Goal: Task Accomplishment & Management: Complete application form

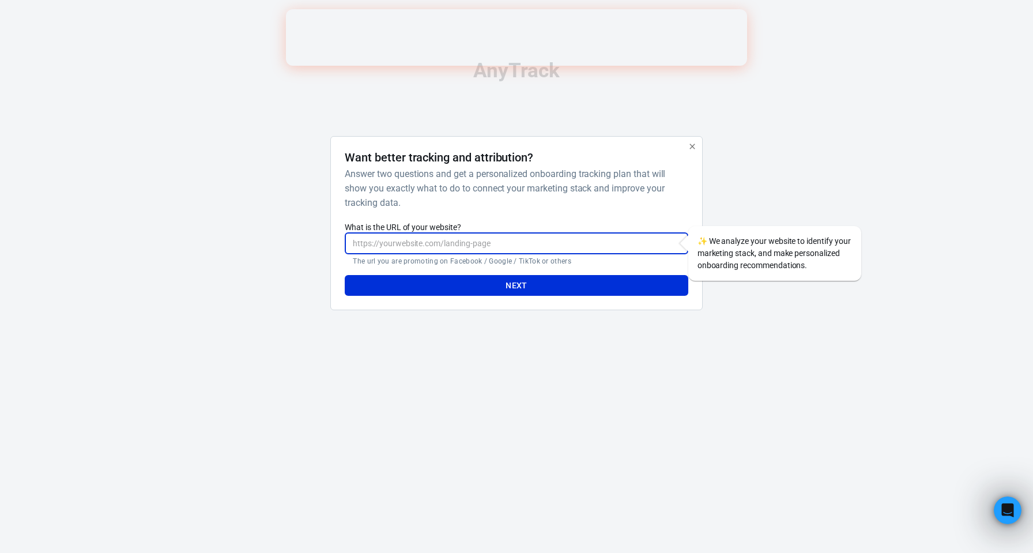
click at [481, 246] on input "What is the URL of your website?" at bounding box center [516, 243] width 343 height 21
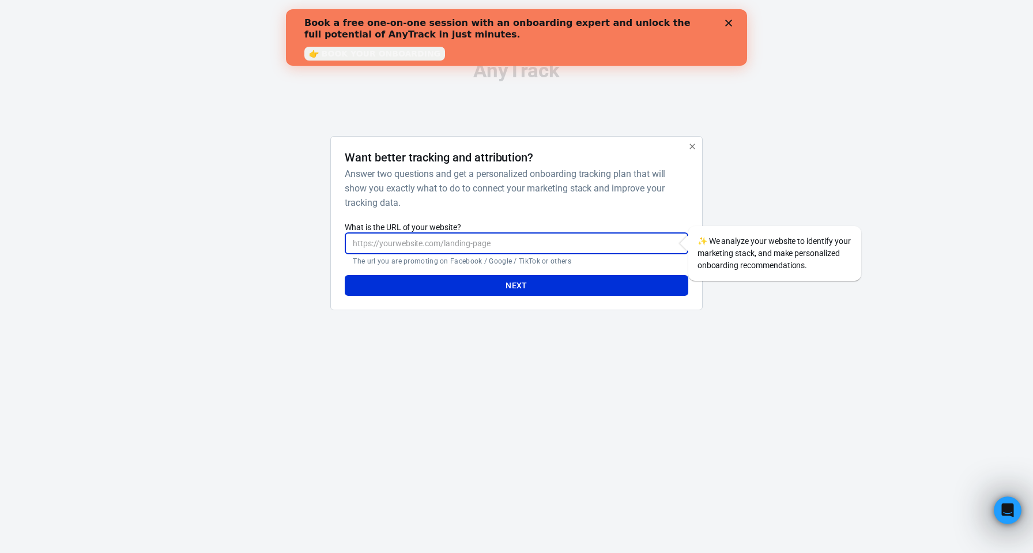
paste input "[URL][DOMAIN_NAME]"
type input "[URL][DOMAIN_NAME]"
click at [481, 291] on button "Next" at bounding box center [516, 285] width 343 height 21
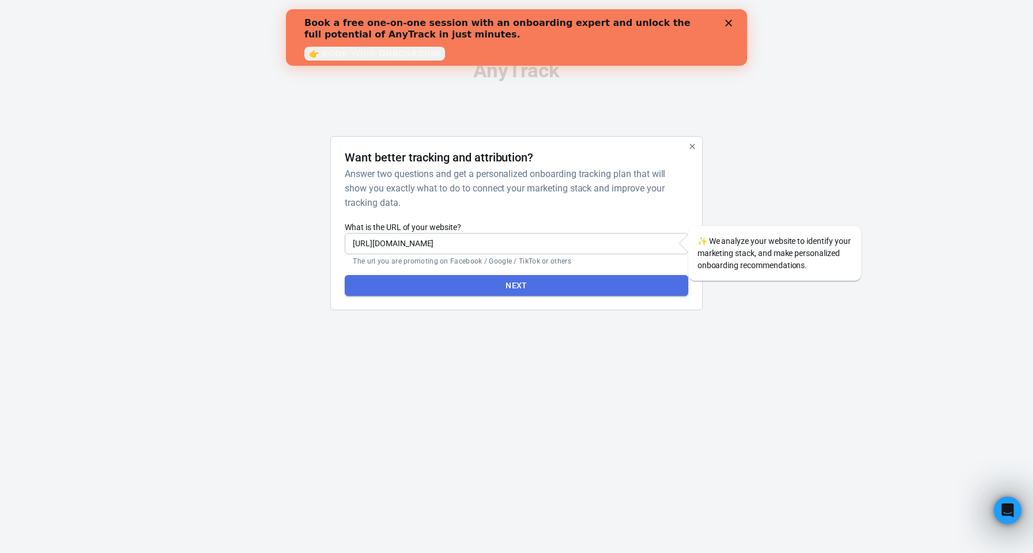
click at [462, 296] on button "Next" at bounding box center [516, 285] width 343 height 21
click at [518, 296] on button "Next" at bounding box center [516, 285] width 343 height 21
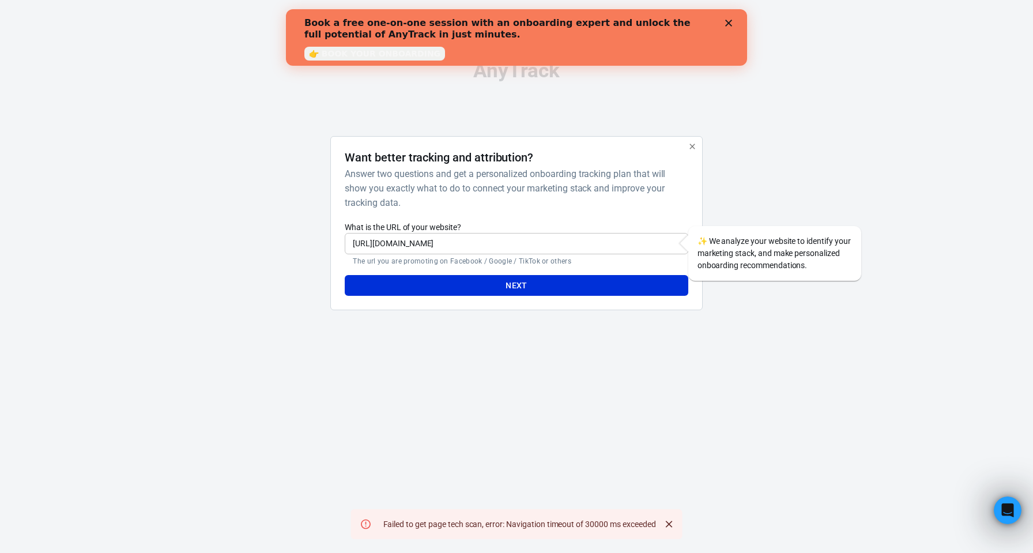
click at [689, 158] on div "Want better tracking and attribution? Answer two questions and get a personaliz…" at bounding box center [516, 223] width 372 height 175
click at [689, 151] on icon "button" at bounding box center [692, 146] width 9 height 9
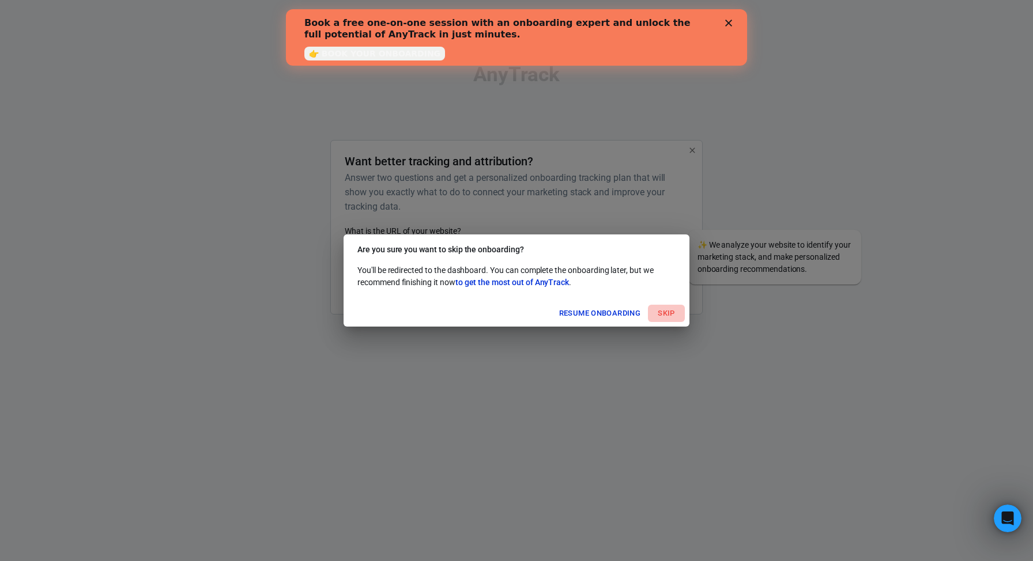
click at [661, 310] on button "Skip" at bounding box center [666, 314] width 37 height 18
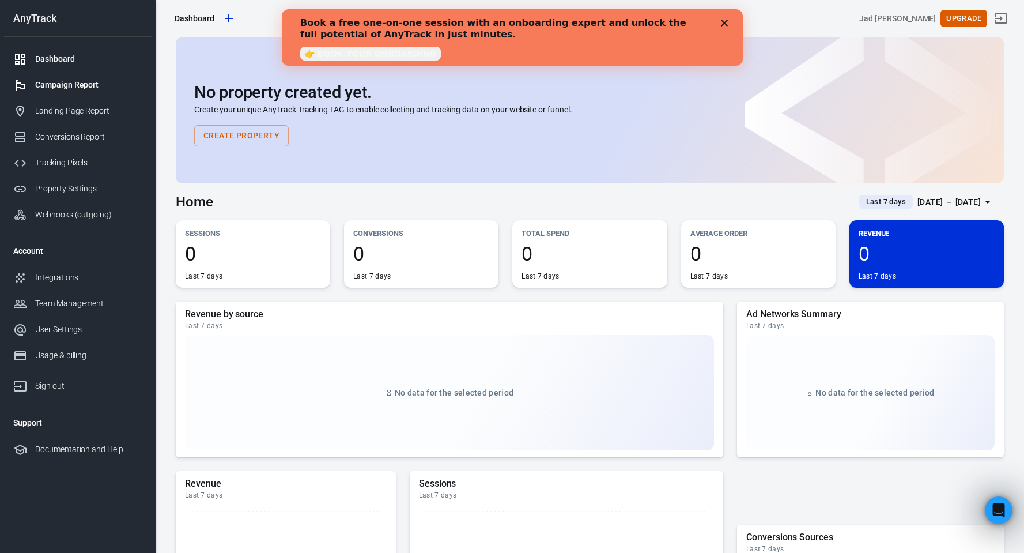
click at [75, 86] on div "Campaign Report" at bounding box center [88, 85] width 107 height 12
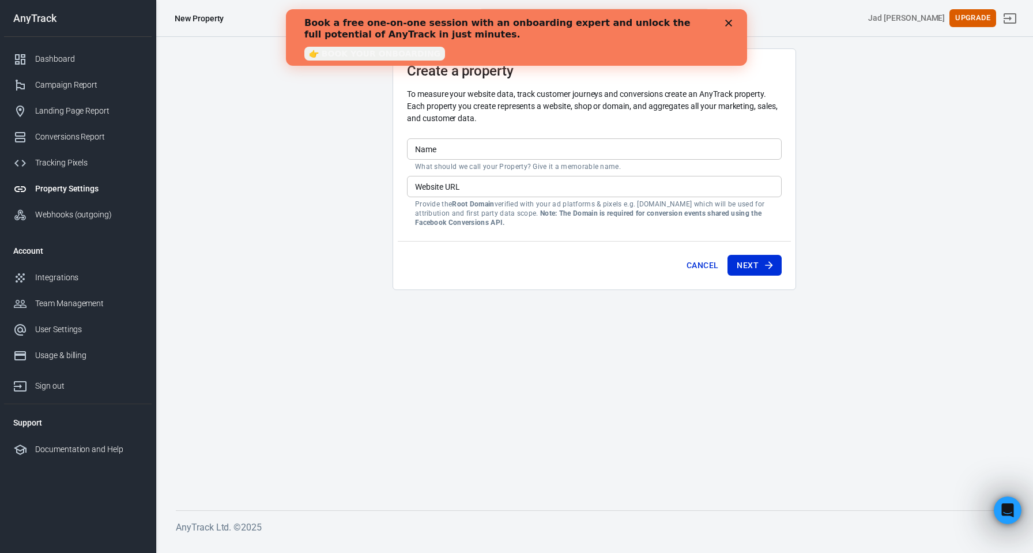
click at [730, 23] on icon "Close" at bounding box center [728, 23] width 7 height 7
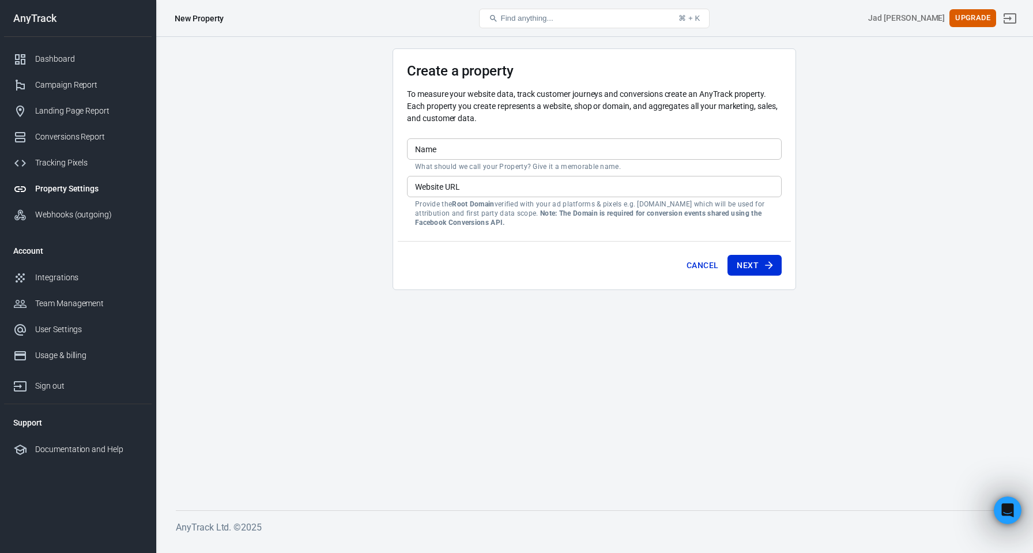
click at [638, 188] on input "Website URL" at bounding box center [594, 186] width 375 height 21
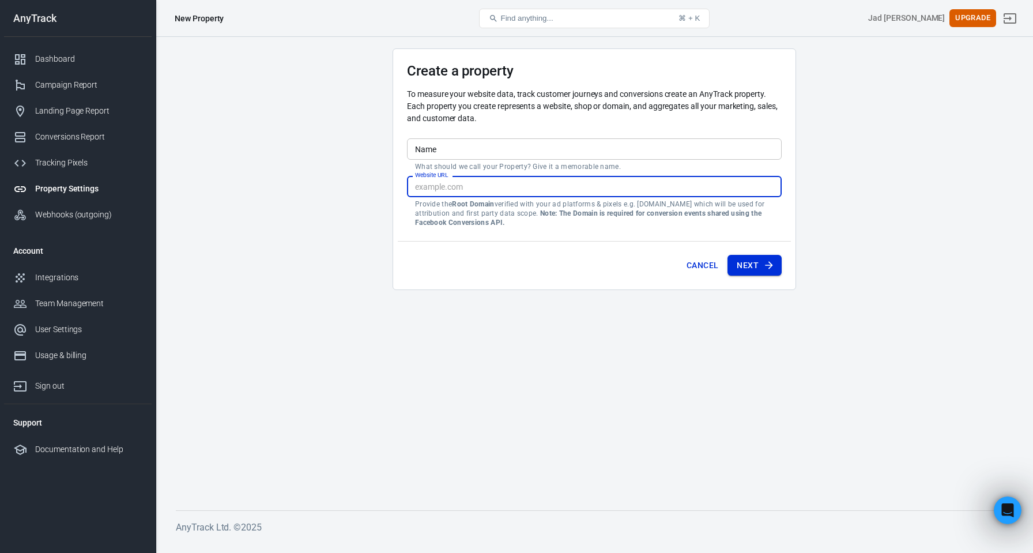
click at [749, 261] on button "Next" at bounding box center [754, 265] width 54 height 21
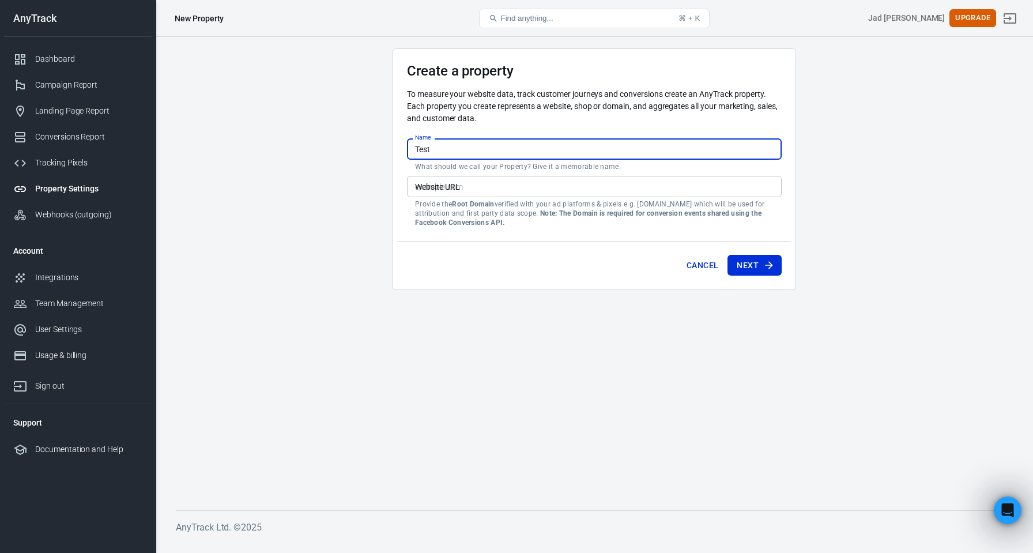
type input "Test"
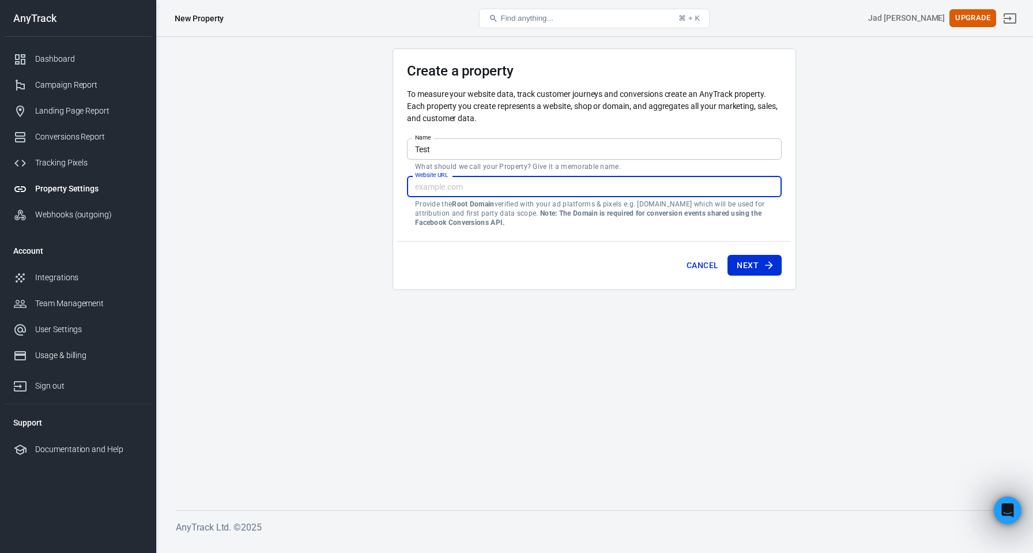
paste input "[PERSON_NAME][EMAIL_ADDRESS][DOMAIN_NAME]"
type input "[PERSON_NAME][EMAIL_ADDRESS][DOMAIN_NAME]"
type input "[DOMAIN_NAME]"
click at [727, 255] on button "Next" at bounding box center [754, 265] width 54 height 21
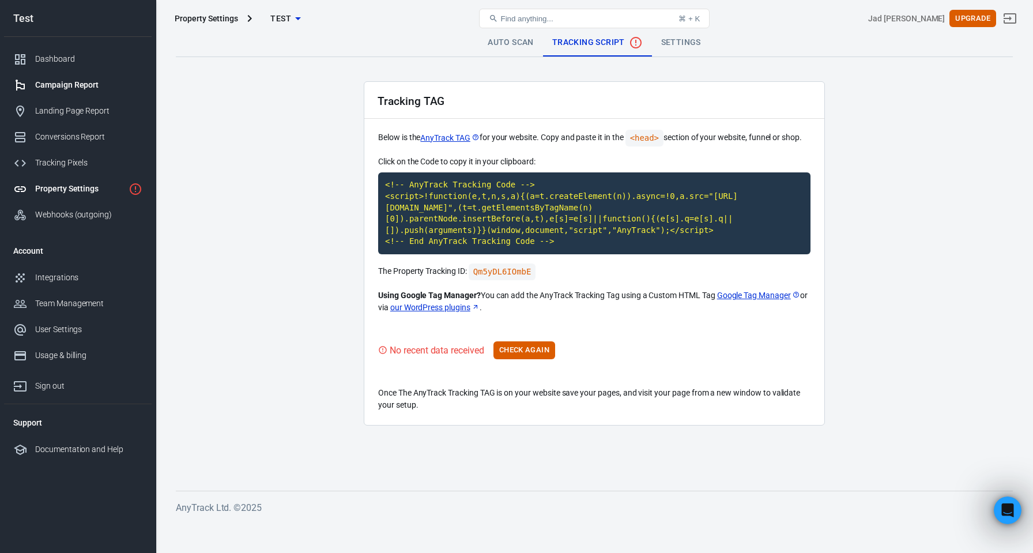
click at [85, 82] on div "Campaign Report" at bounding box center [88, 85] width 107 height 12
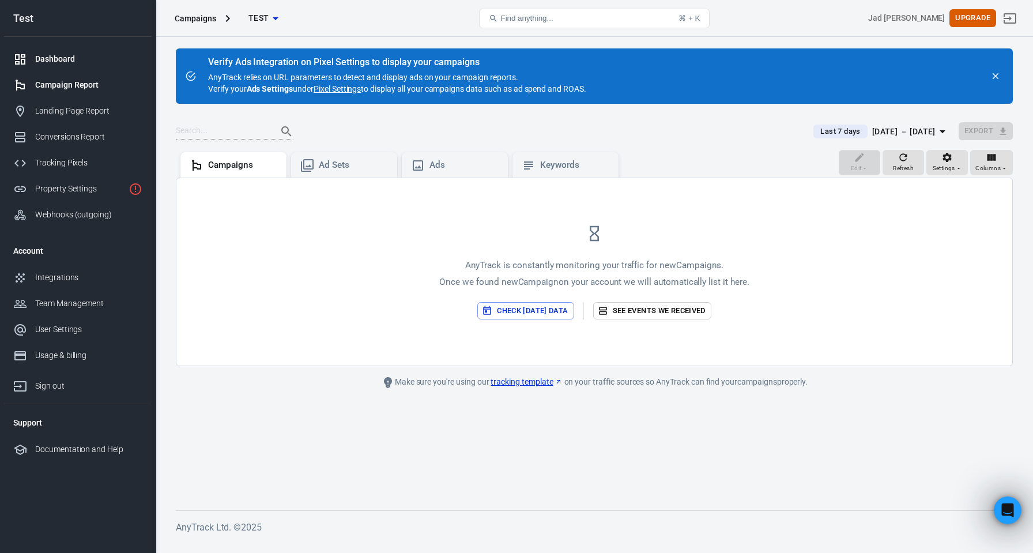
click at [57, 58] on div "Dashboard" at bounding box center [88, 59] width 107 height 12
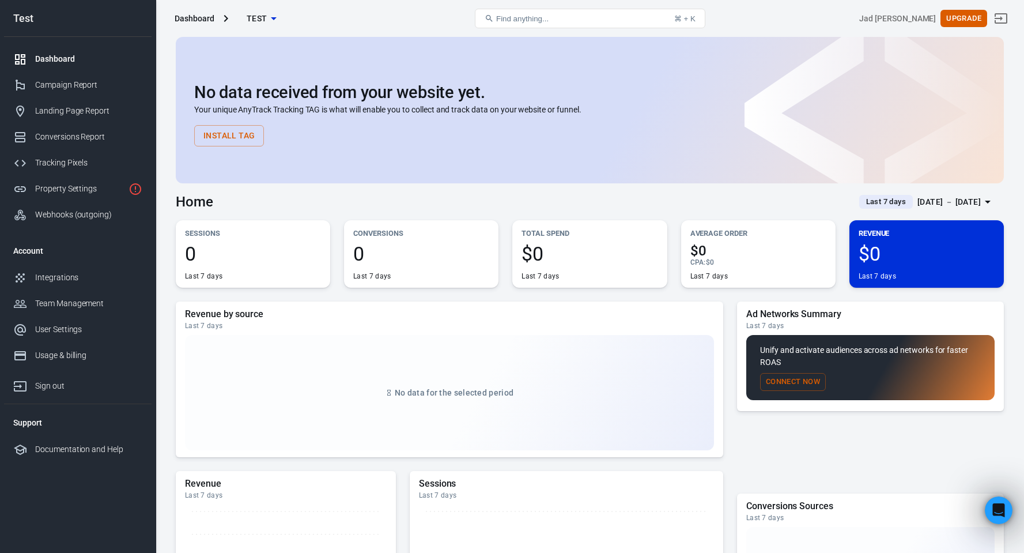
click at [191, 21] on div "Dashboard" at bounding box center [195, 19] width 40 height 12
click at [203, 18] on div "Dashboard" at bounding box center [195, 19] width 40 height 12
click at [200, 20] on div "Dashboard" at bounding box center [195, 19] width 40 height 12
click at [28, 19] on div "Test" at bounding box center [78, 18] width 148 height 10
